Goal: Information Seeking & Learning: Learn about a topic

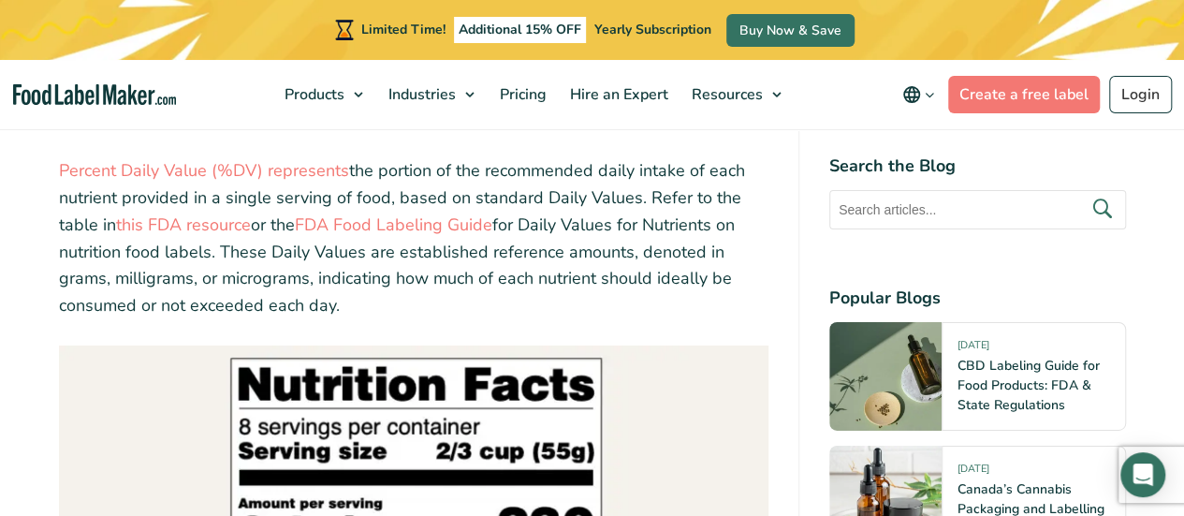
scroll to position [2902, 0]
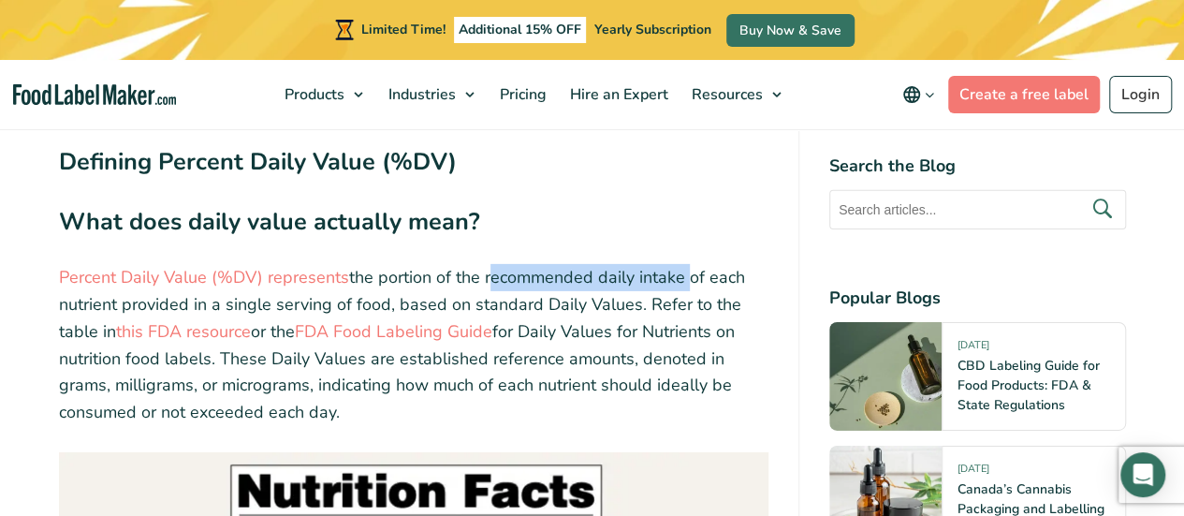
drag, startPoint x: 485, startPoint y: 280, endPoint x: 685, endPoint y: 274, distance: 200.4
click at [685, 274] on p "Percent Daily Value (%DV) represents the portion of the recommended daily intak…" at bounding box center [414, 345] width 710 height 162
copy p "recommended daily intake"
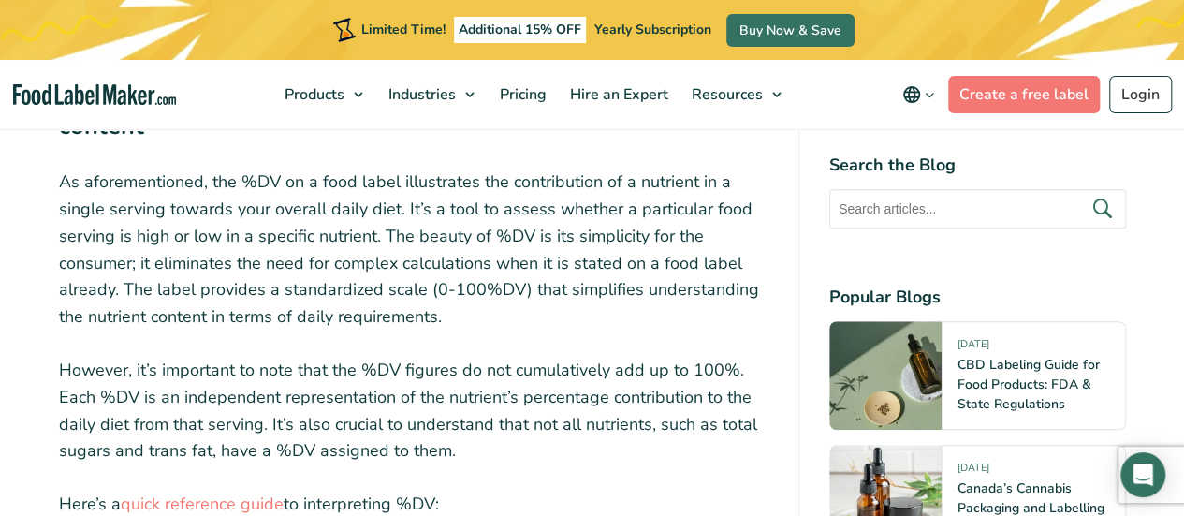
scroll to position [4213, 0]
